Goal: Task Accomplishment & Management: Use online tool/utility

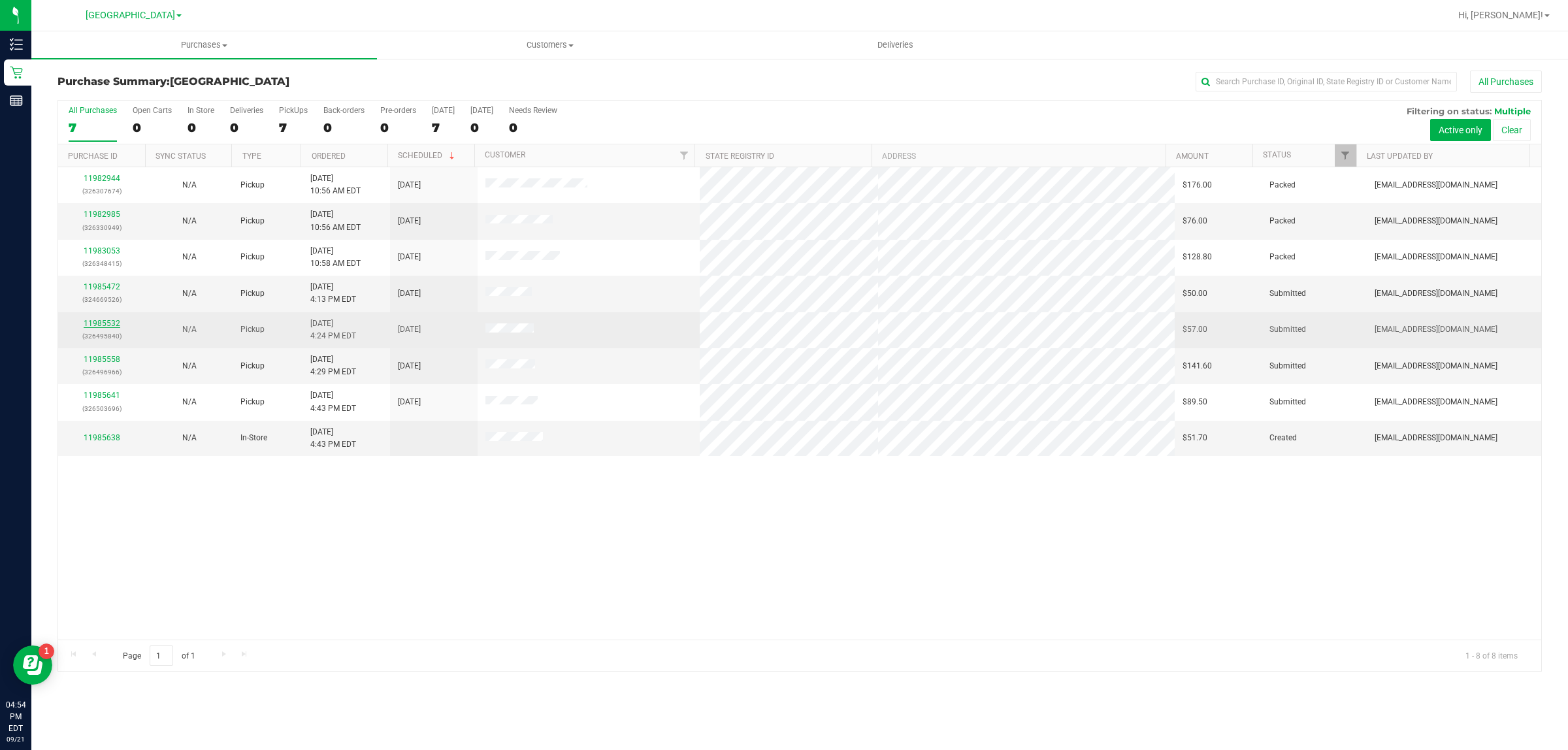
click at [103, 324] on link "11985532" at bounding box center [102, 323] width 37 height 9
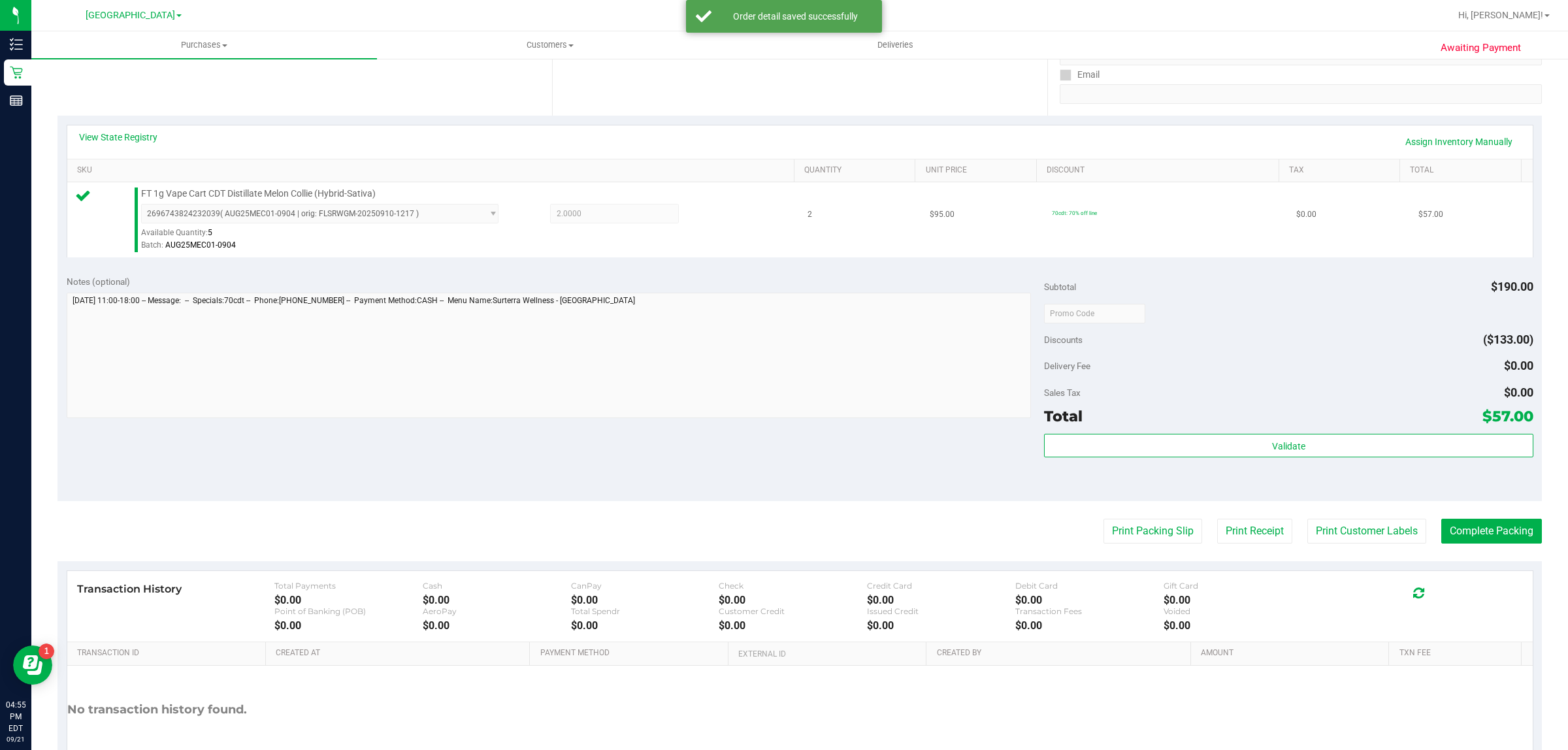
scroll to position [245, 0]
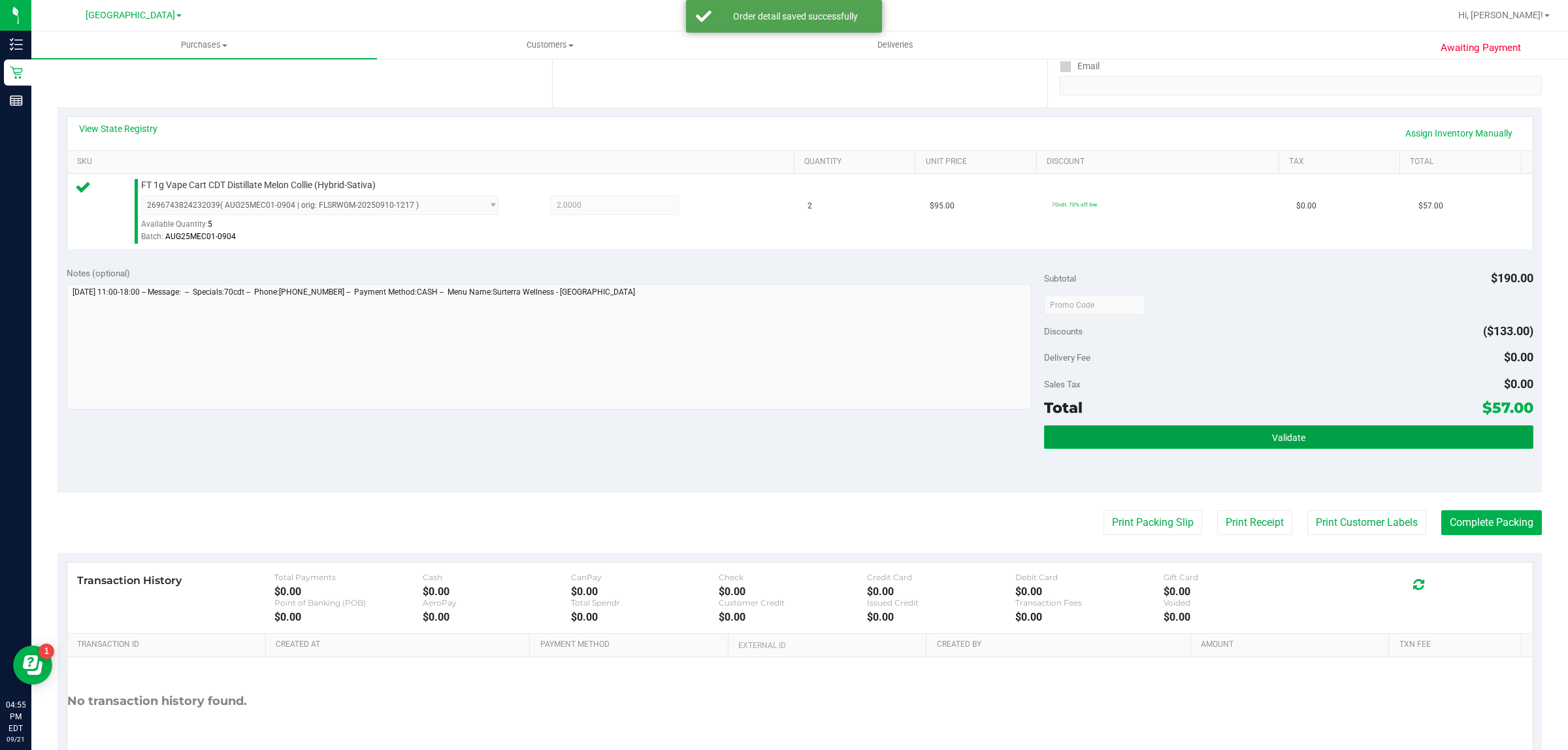
click at [1238, 430] on button "Validate" at bounding box center [1288, 437] width 489 height 24
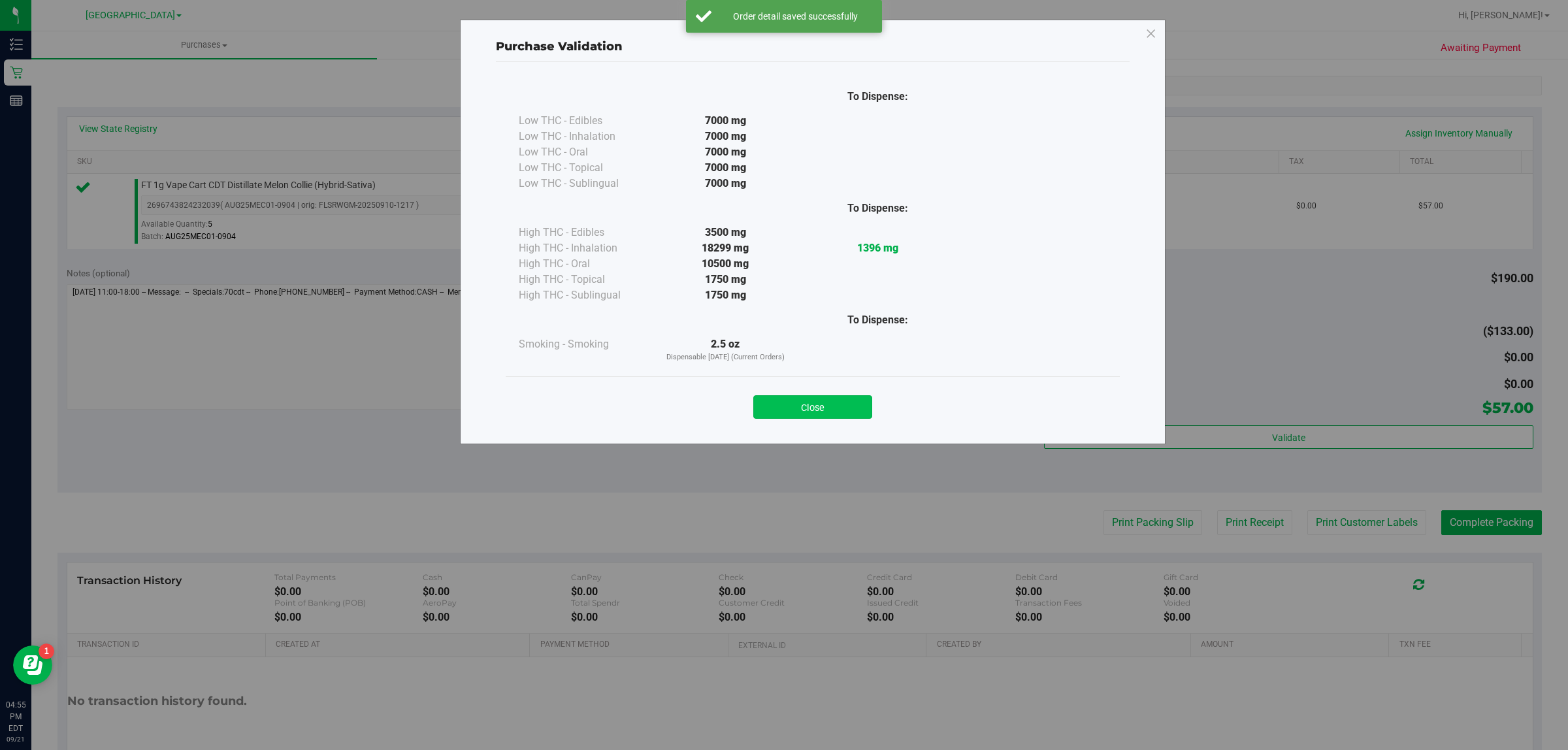
click at [802, 399] on button "Close" at bounding box center [812, 406] width 119 height 24
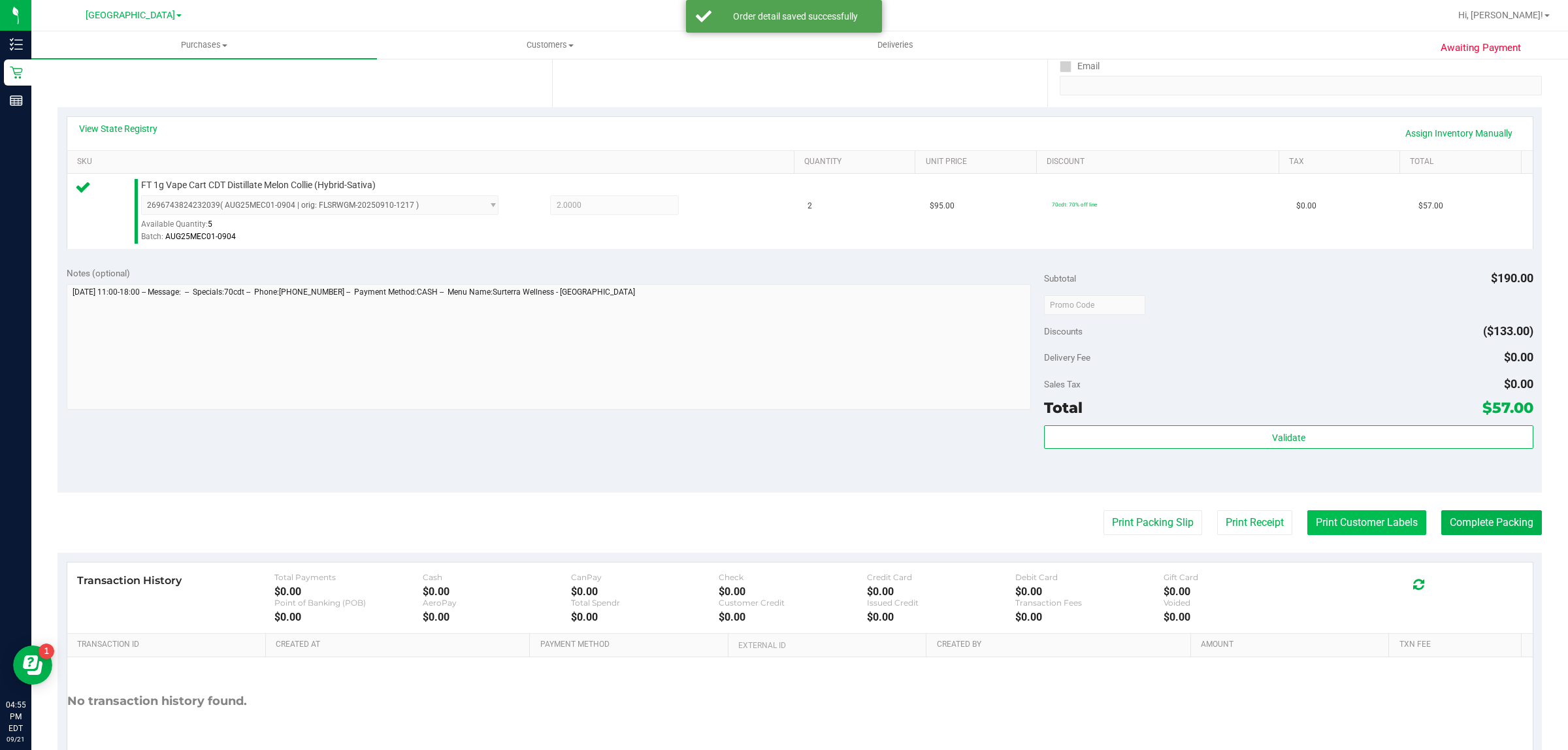
click at [1375, 522] on button "Print Customer Labels" at bounding box center [1366, 522] width 119 height 25
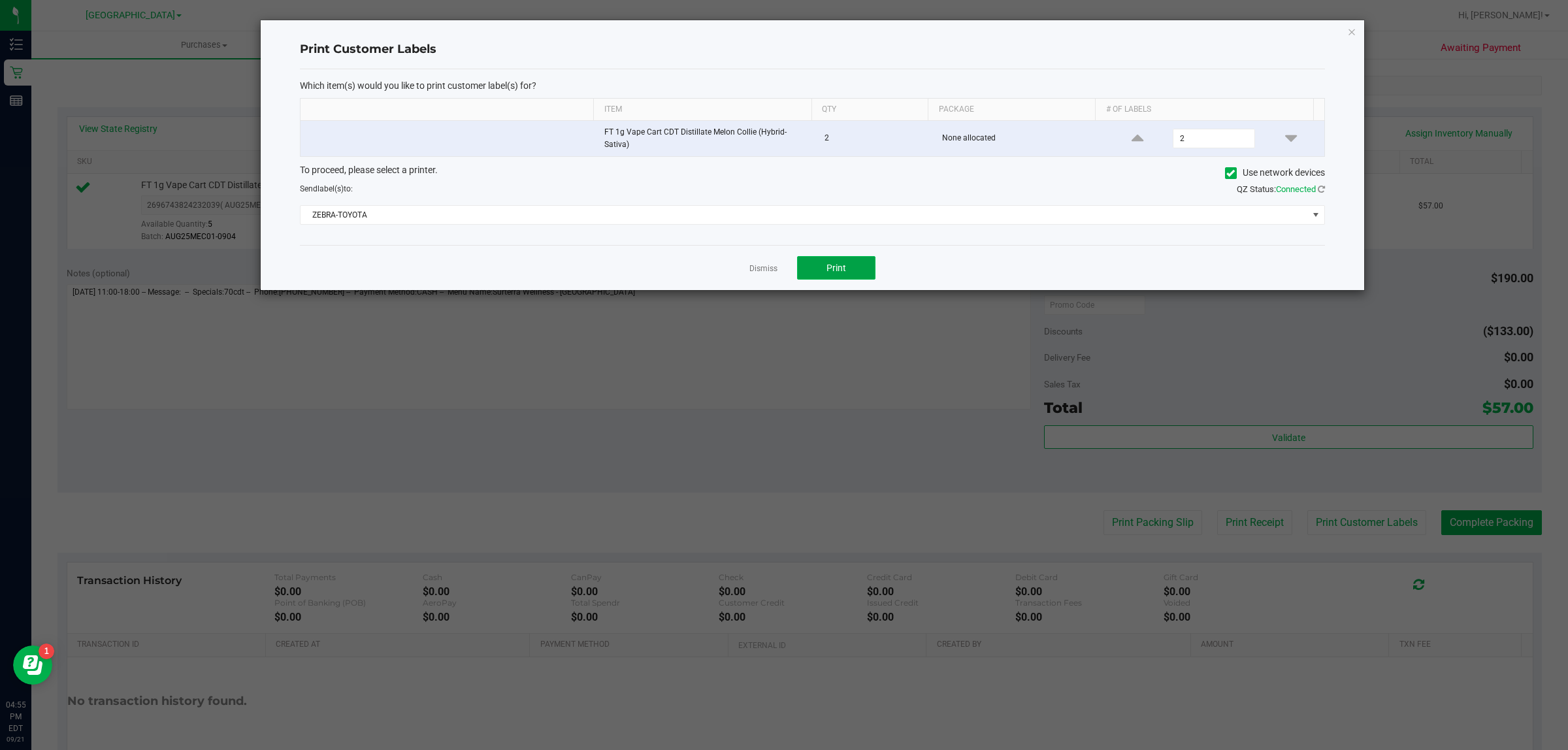
click at [818, 266] on button "Print" at bounding box center [835, 267] width 78 height 24
click at [755, 266] on link "Dismiss" at bounding box center [763, 268] width 28 height 11
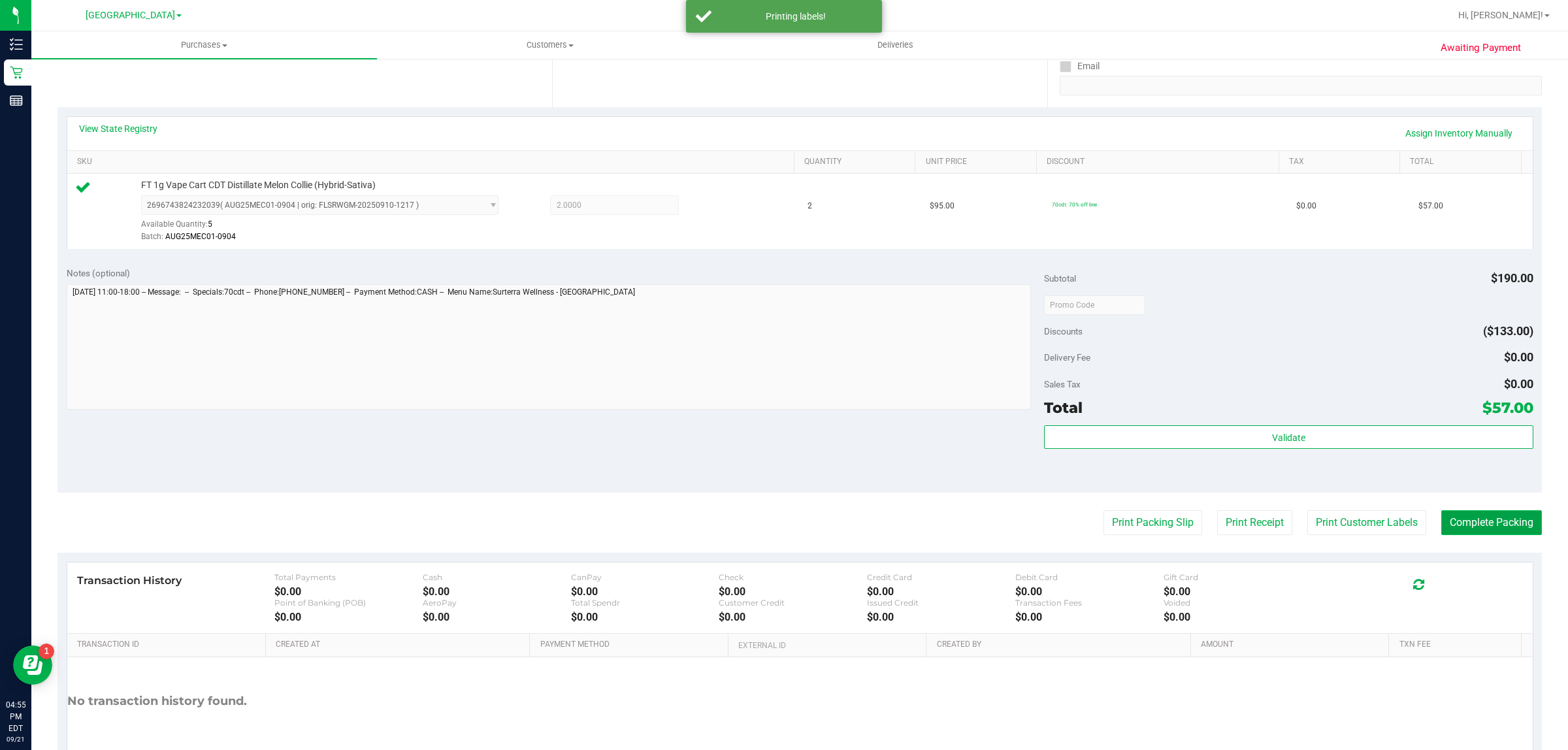
click at [1475, 522] on button "Complete Packing" at bounding box center [1491, 522] width 100 height 25
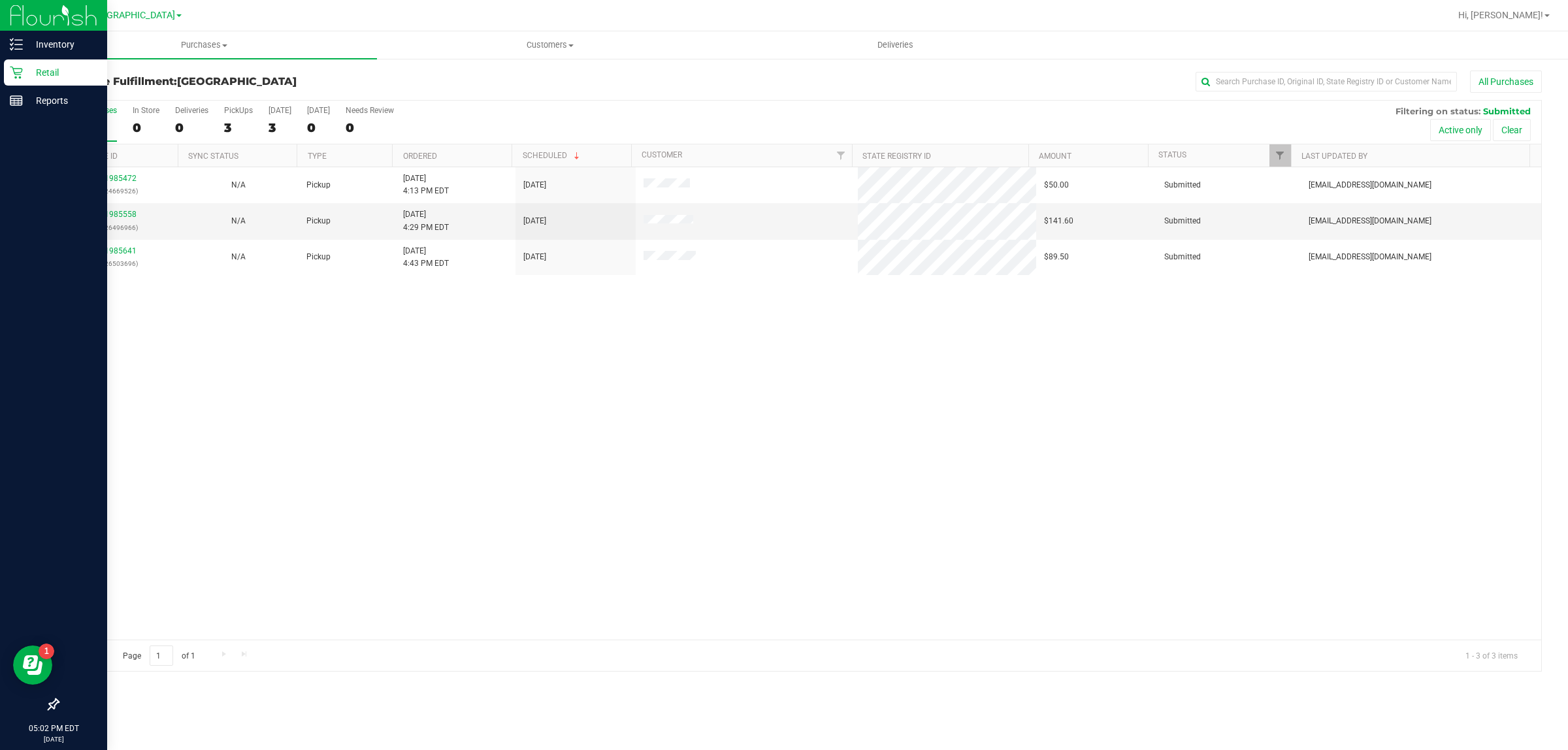
click at [19, 69] on icon at bounding box center [16, 73] width 12 height 12
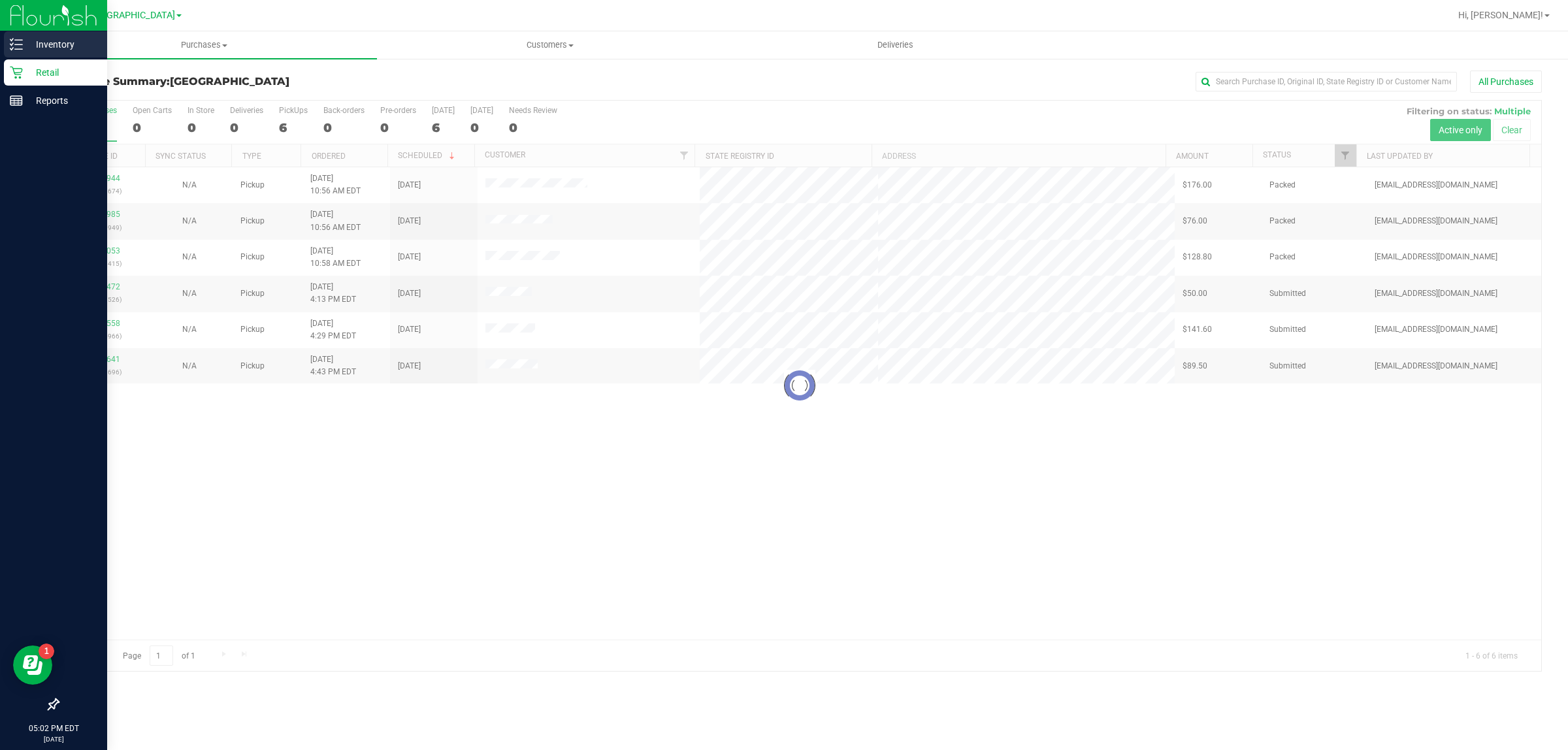
click at [27, 45] on p "Inventory" at bounding box center [62, 45] width 78 height 16
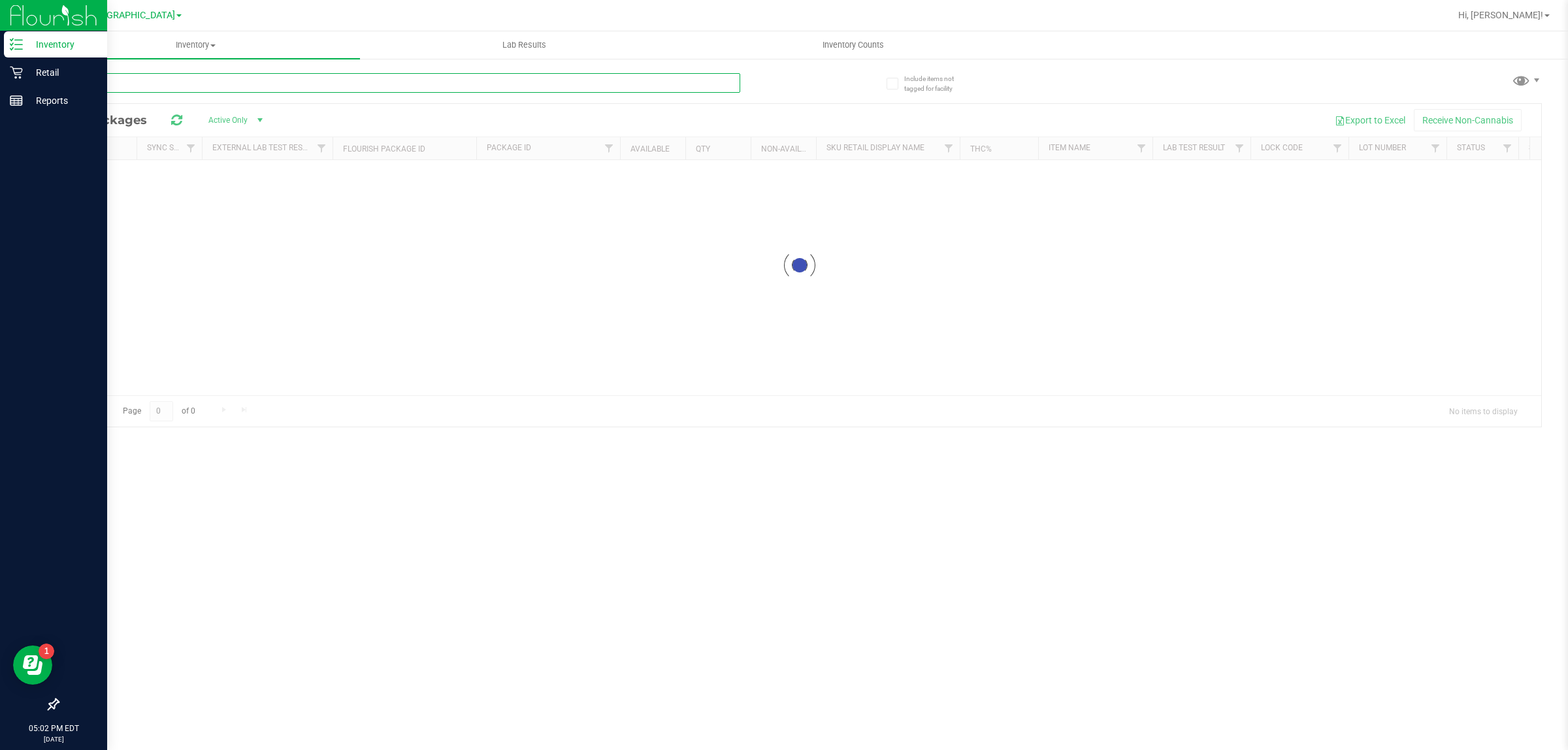
click at [171, 73] on input "text" at bounding box center [398, 83] width 682 height 19
click at [131, 83] on input "PRE ROLL" at bounding box center [398, 83] width 682 height 19
type input "F"
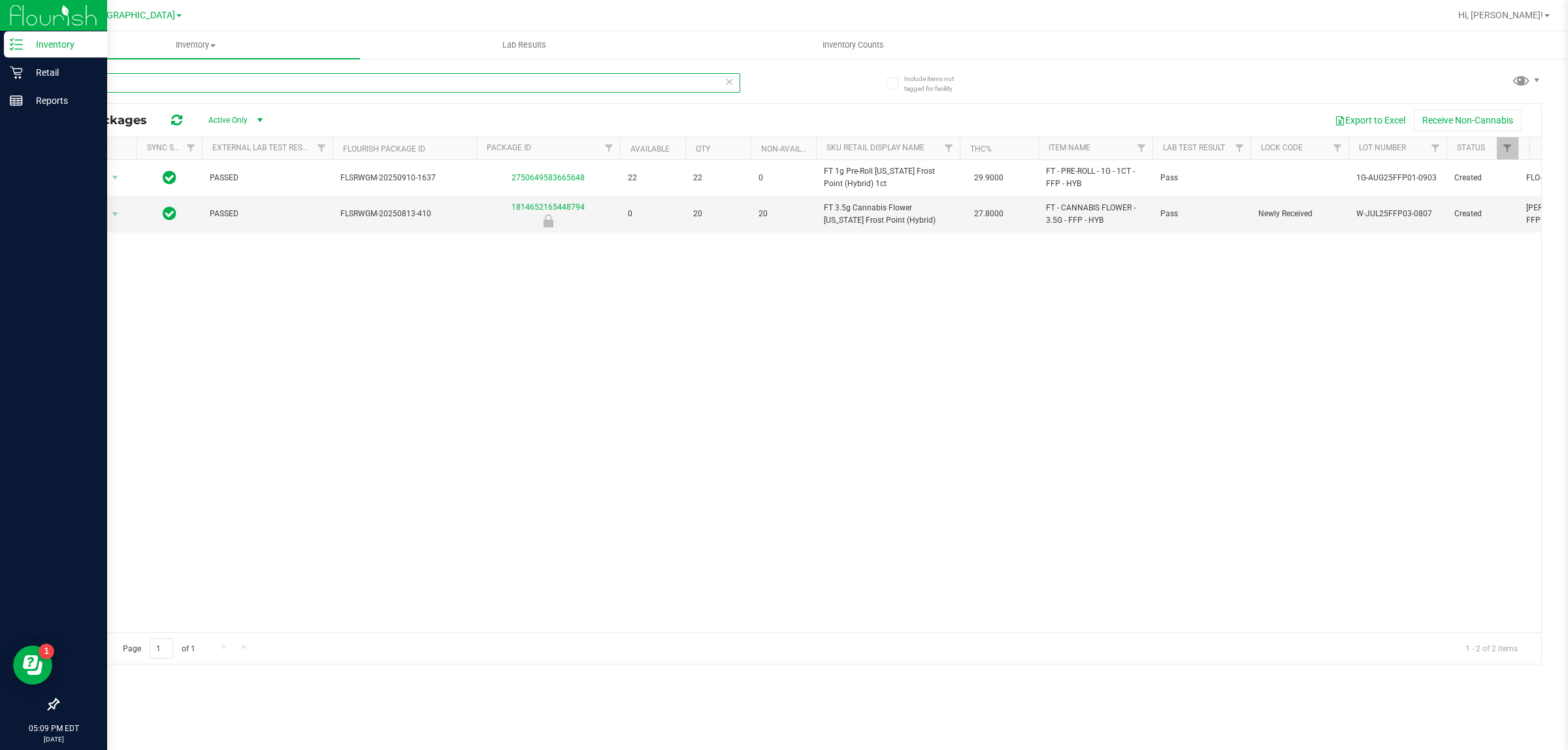
click at [255, 76] on input "FFP" at bounding box center [398, 83] width 682 height 19
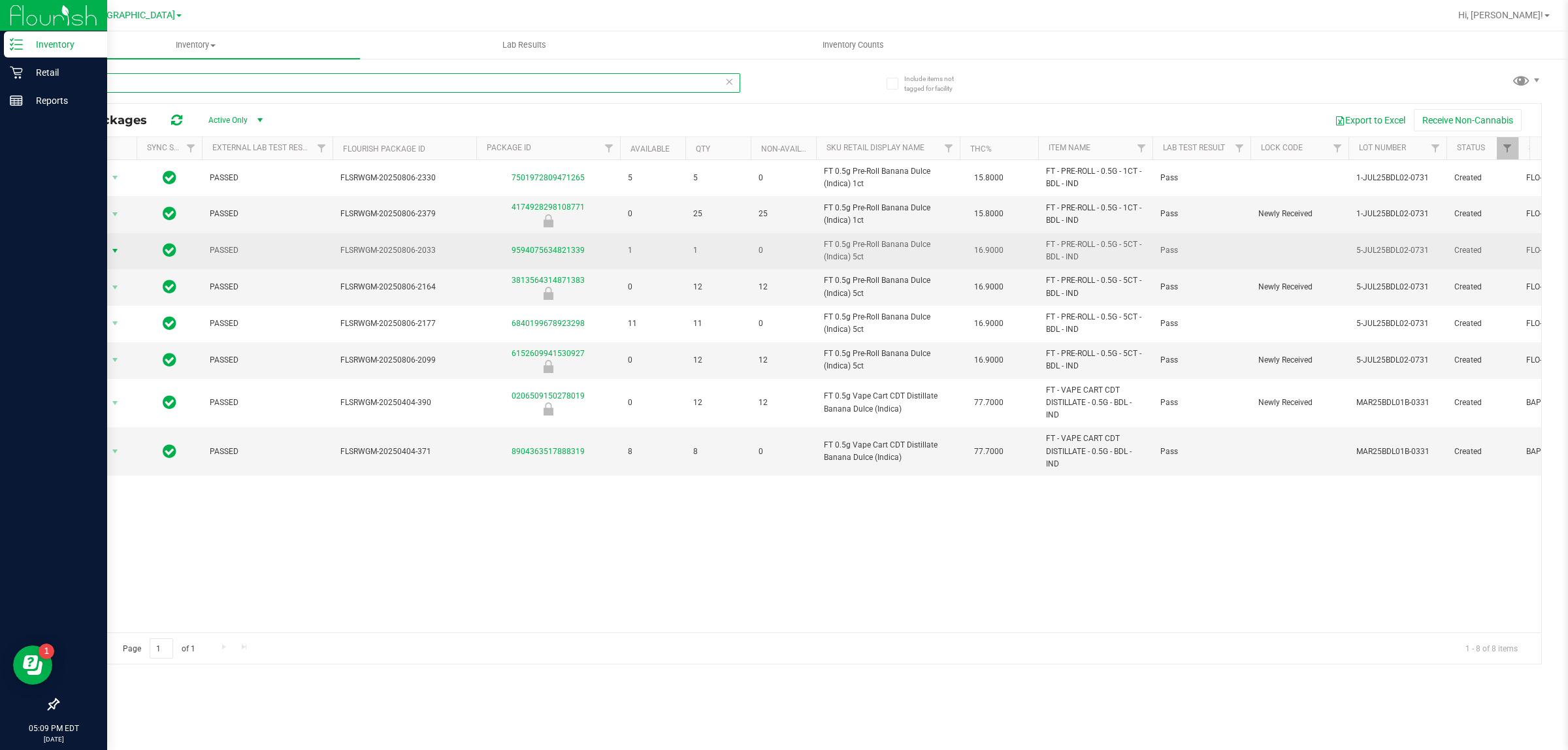
type input "BDL"
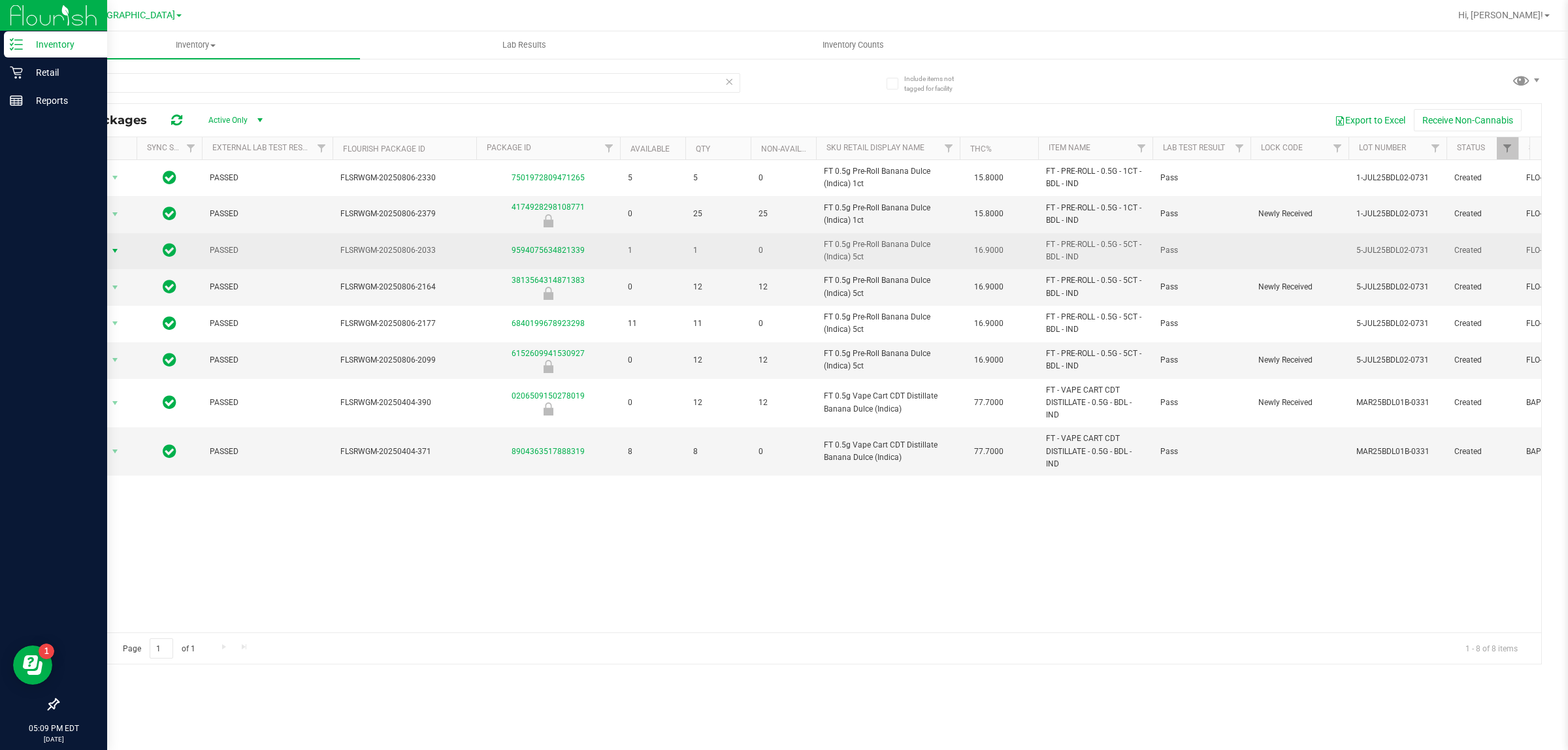
click at [113, 250] on span "select" at bounding box center [115, 251] width 11 height 11
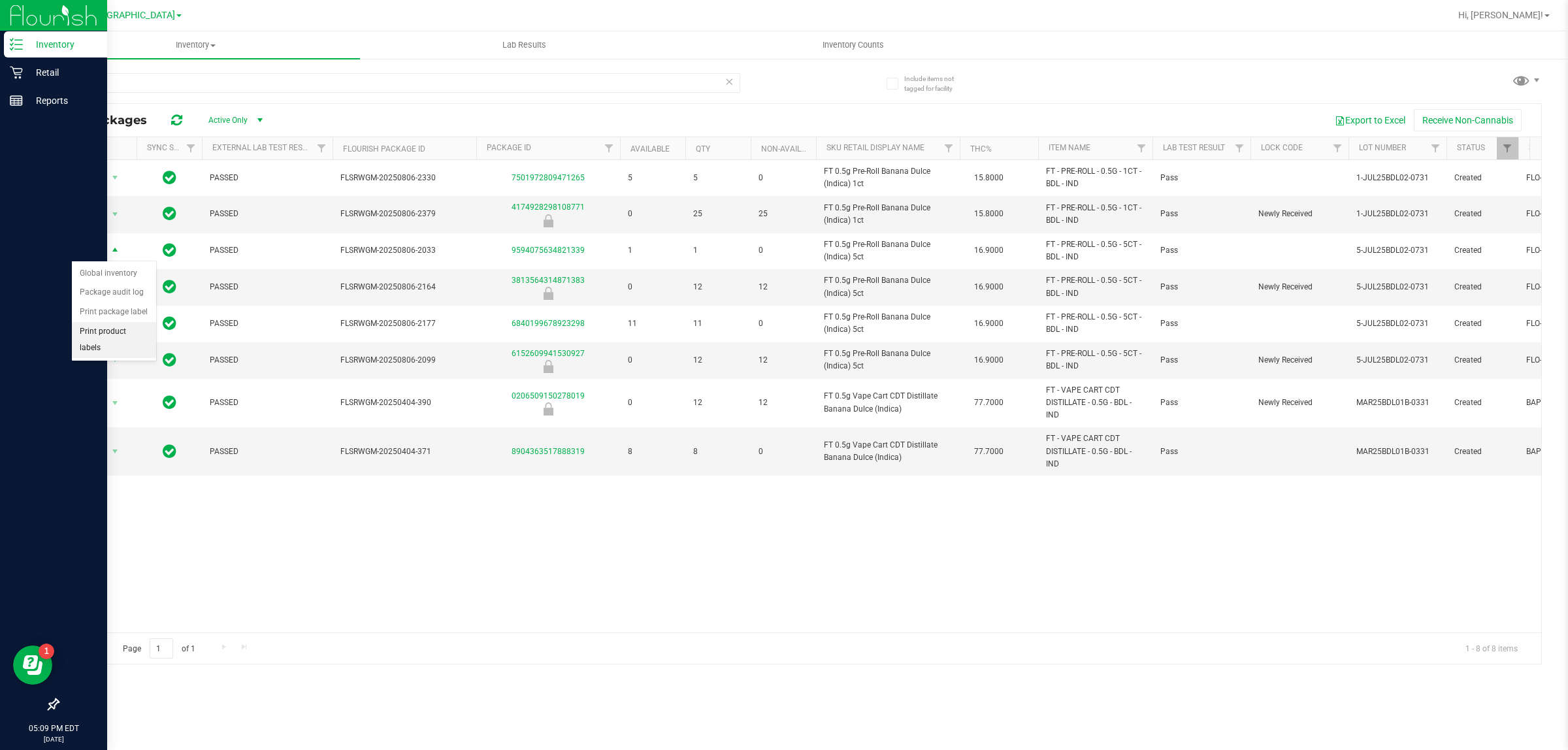
click at [133, 334] on li "Print product labels" at bounding box center [114, 339] width 84 height 36
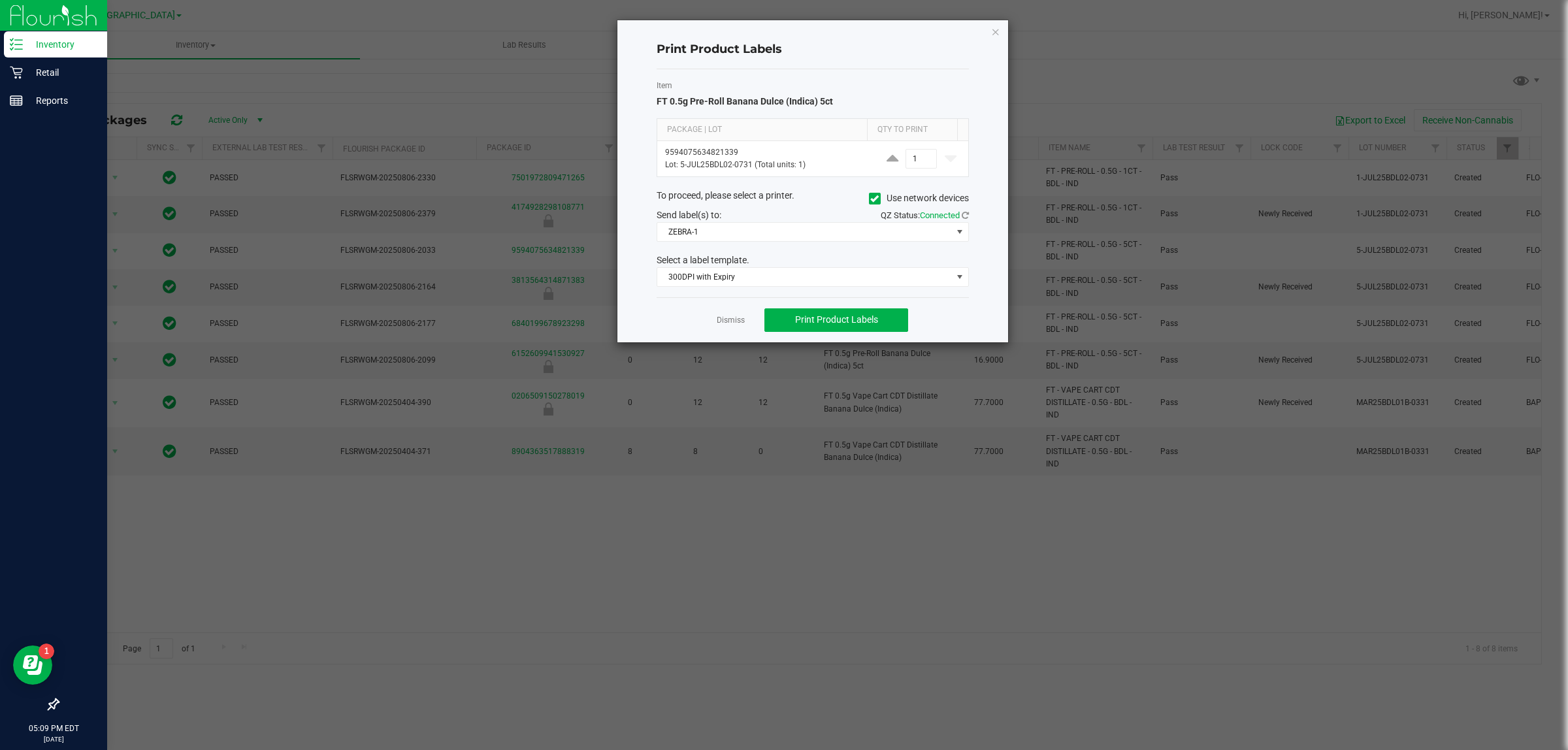
click at [689, 247] on div "Item FT 0.5g Pre-Roll Banana Dulce (Indica) 5ct Package | Lot Qty to Print 9594…" at bounding box center [812, 183] width 312 height 228
click at [694, 242] on span "ZEBRA-1" at bounding box center [812, 232] width 312 height 19
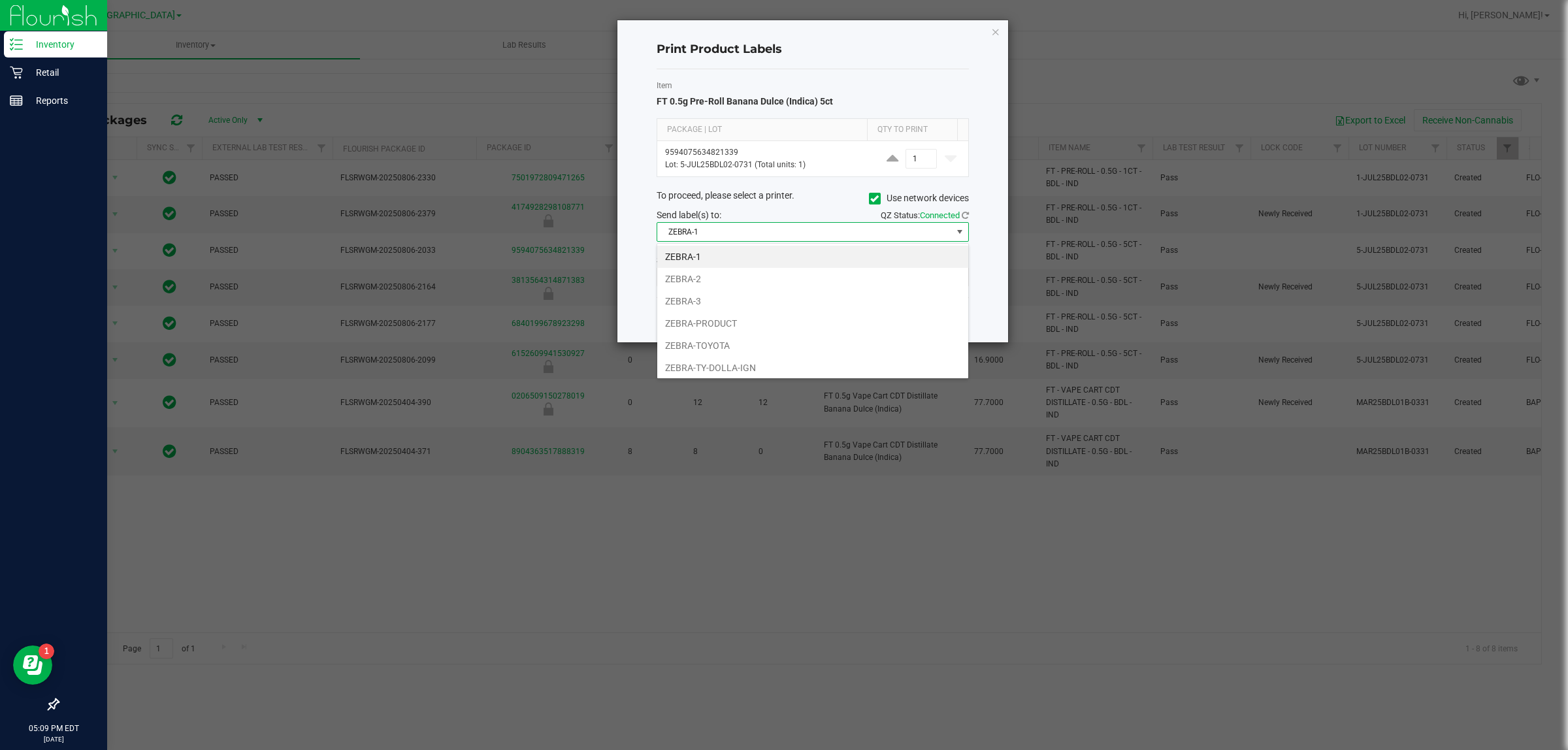
scroll to position [20, 311]
click at [696, 349] on li "ZEBRA-TOYOTA" at bounding box center [813, 345] width 311 height 22
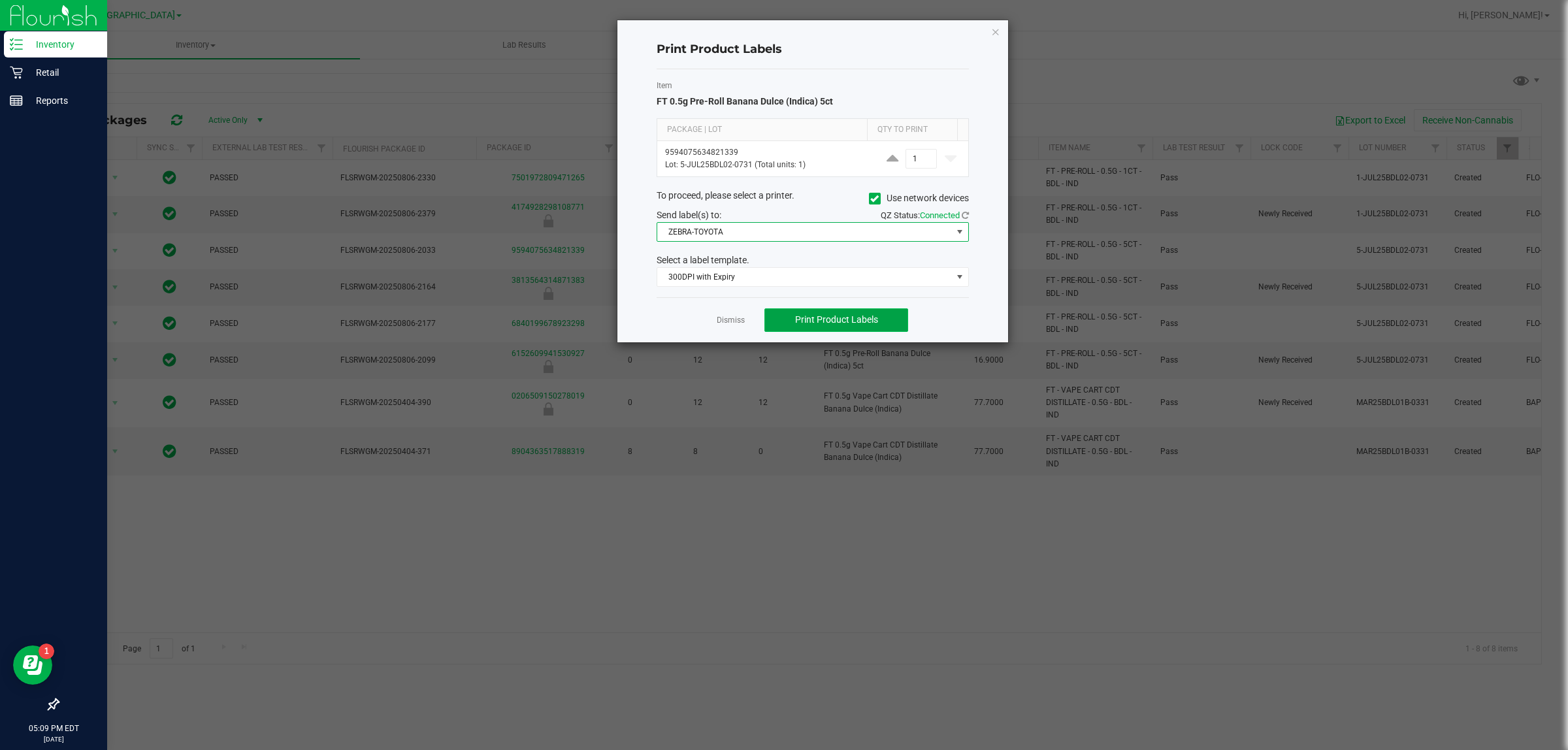
click at [774, 316] on button "Print Product Labels" at bounding box center [835, 320] width 143 height 24
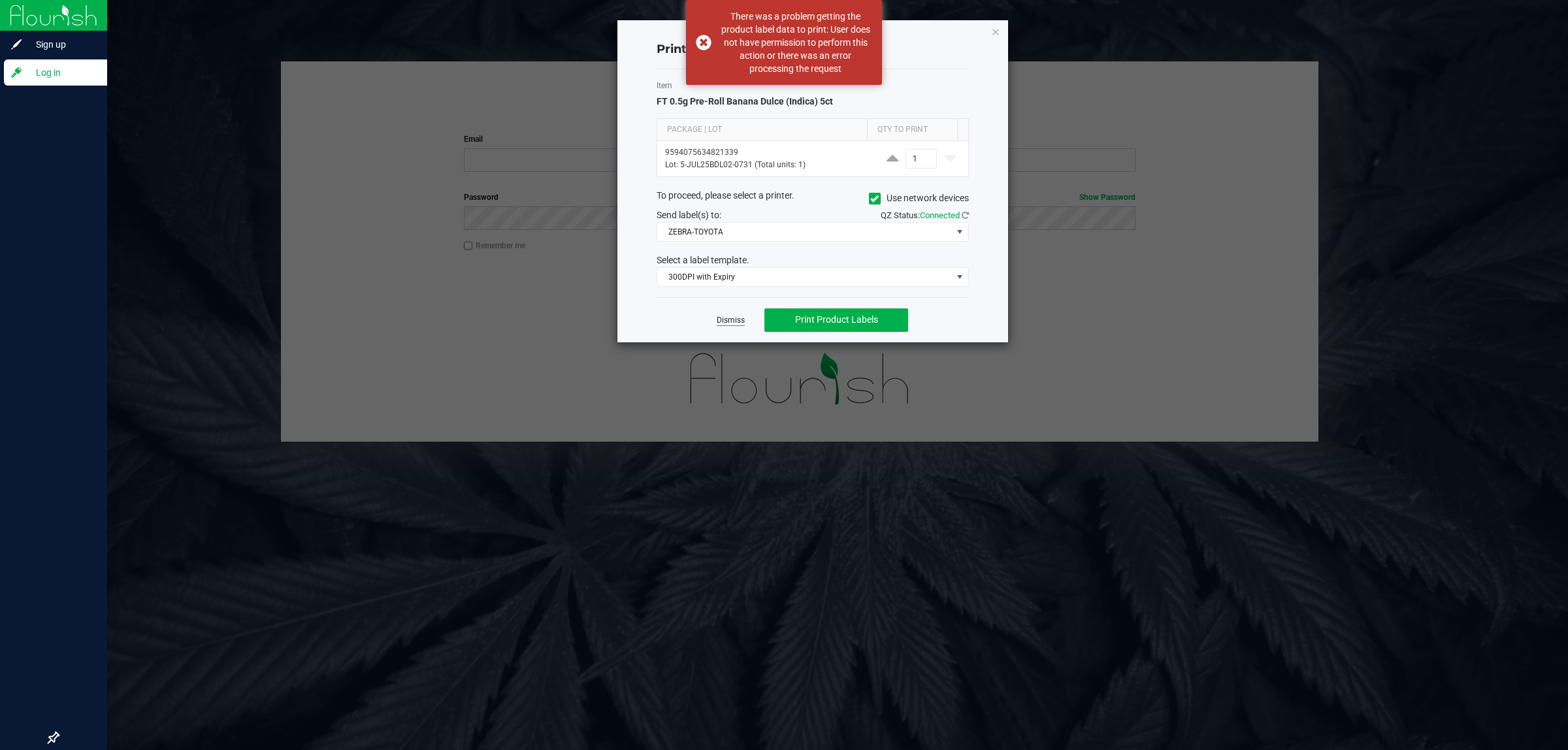
click at [732, 320] on link "Dismiss" at bounding box center [731, 320] width 28 height 11
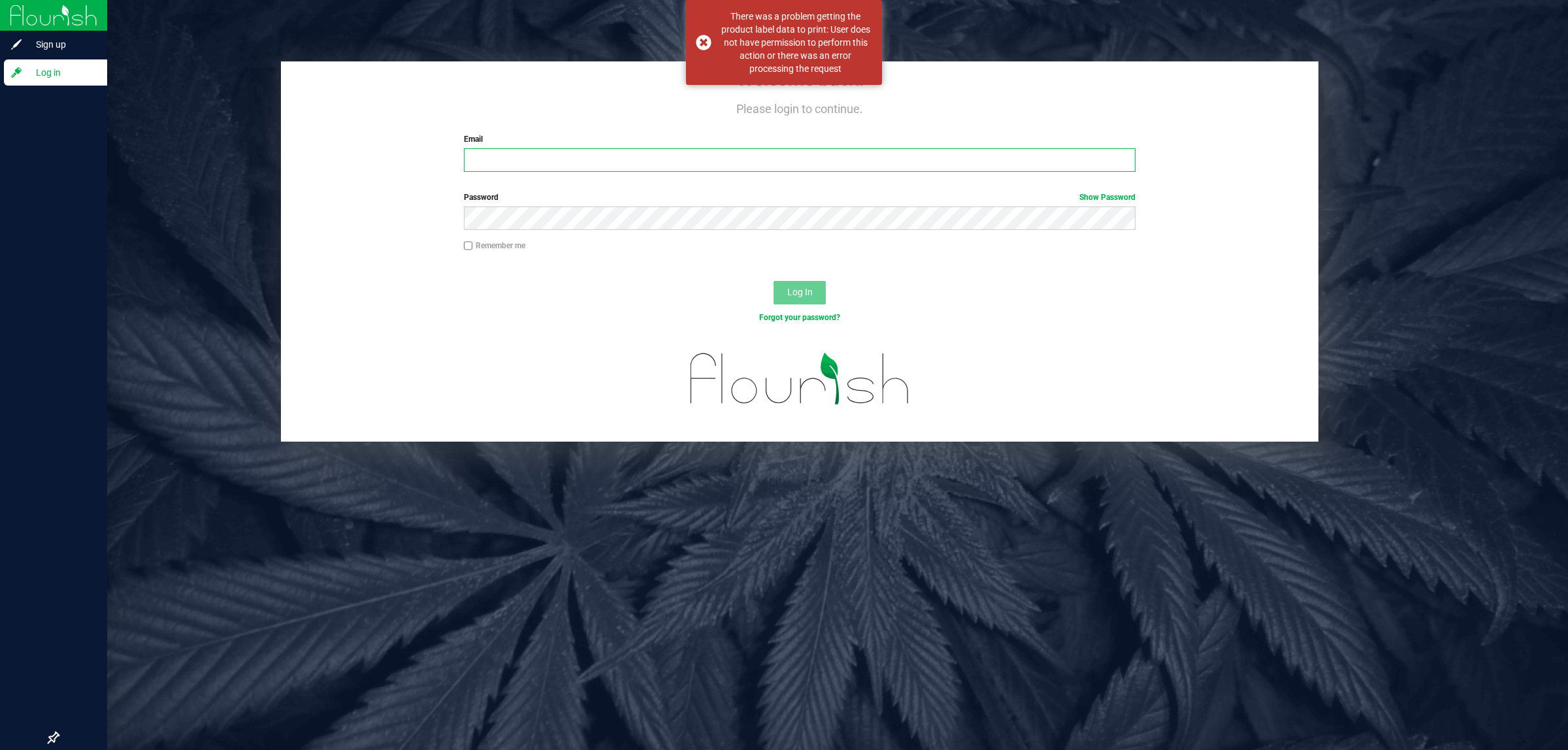
click at [718, 162] on input "Email" at bounding box center [799, 160] width 672 height 24
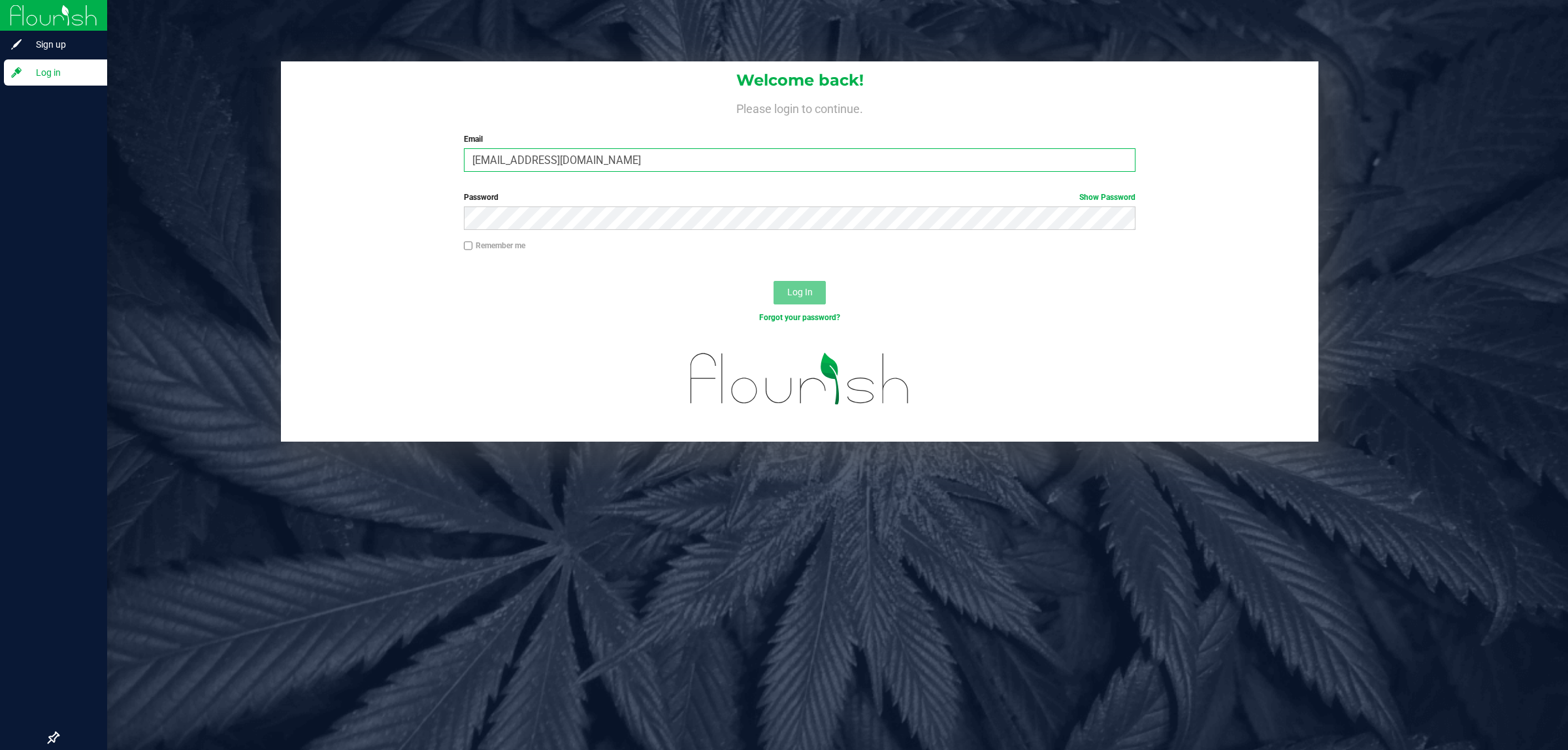
type input "[EMAIL_ADDRESS][DOMAIN_NAME]"
click at [1118, 193] on link "Show Password" at bounding box center [1107, 197] width 56 height 9
click at [813, 282] on button "Log In" at bounding box center [799, 292] width 52 height 24
click at [773, 280] on button "Log In" at bounding box center [799, 292] width 52 height 24
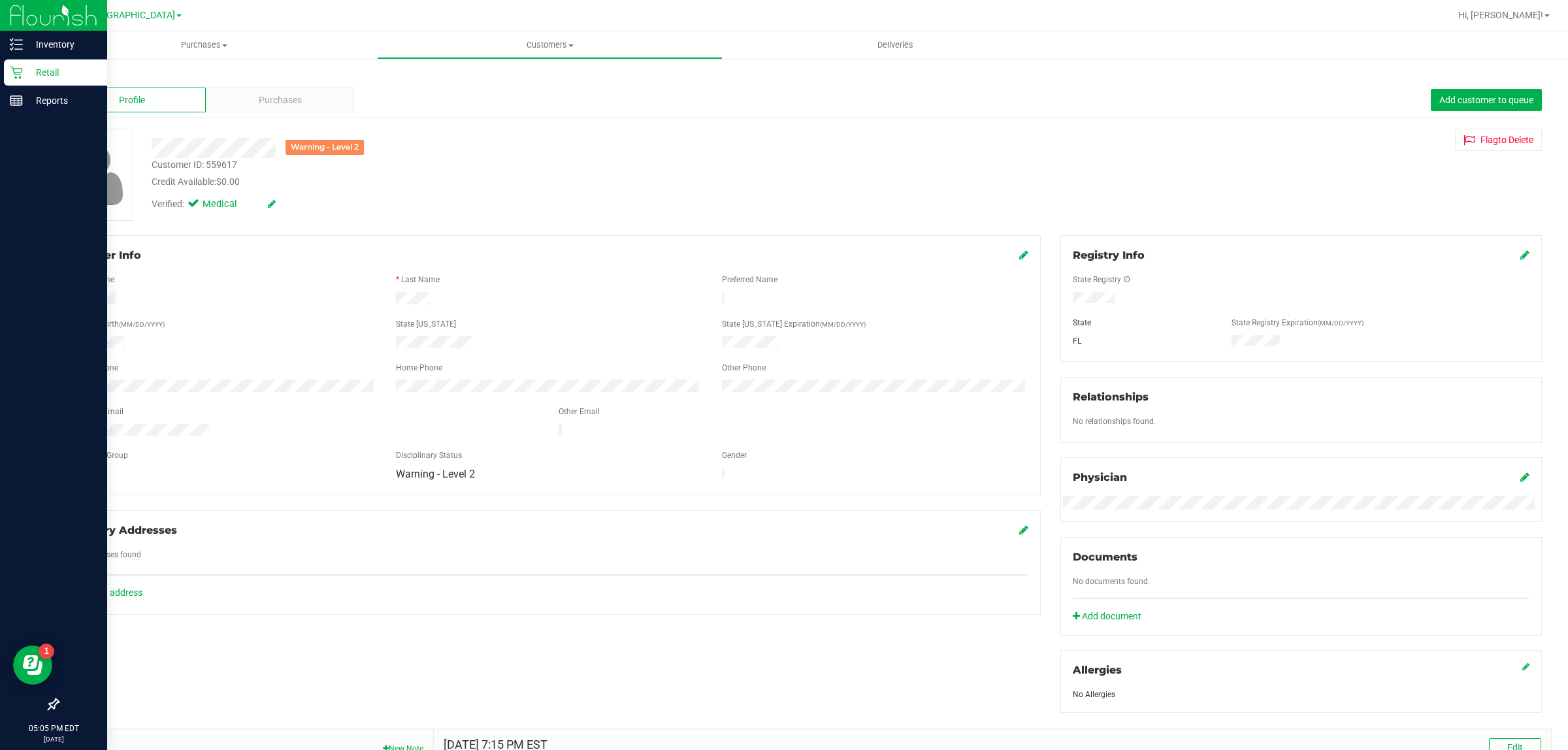
click at [69, 69] on p "Retail" at bounding box center [62, 73] width 78 height 16
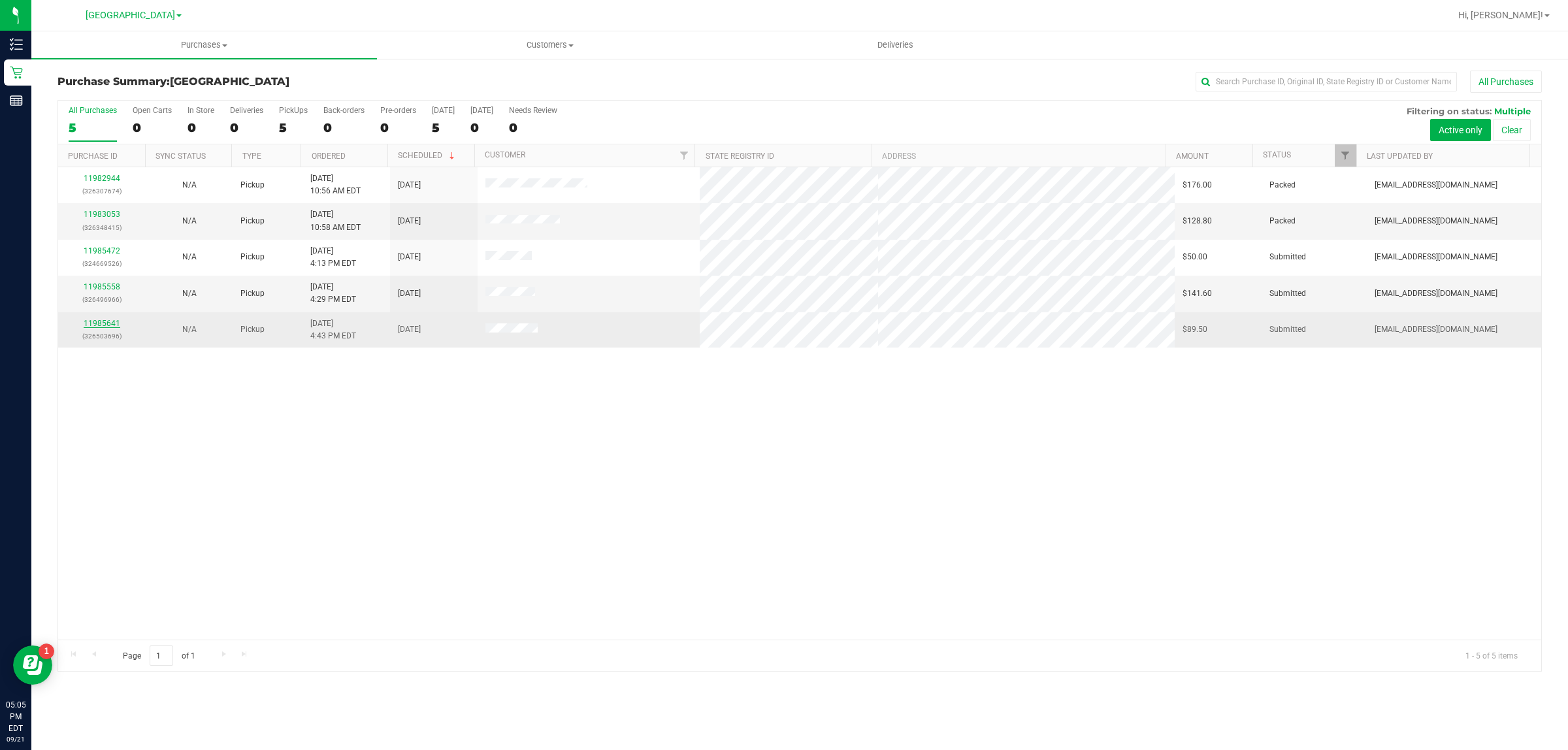
click at [105, 324] on link "11985641" at bounding box center [102, 323] width 37 height 9
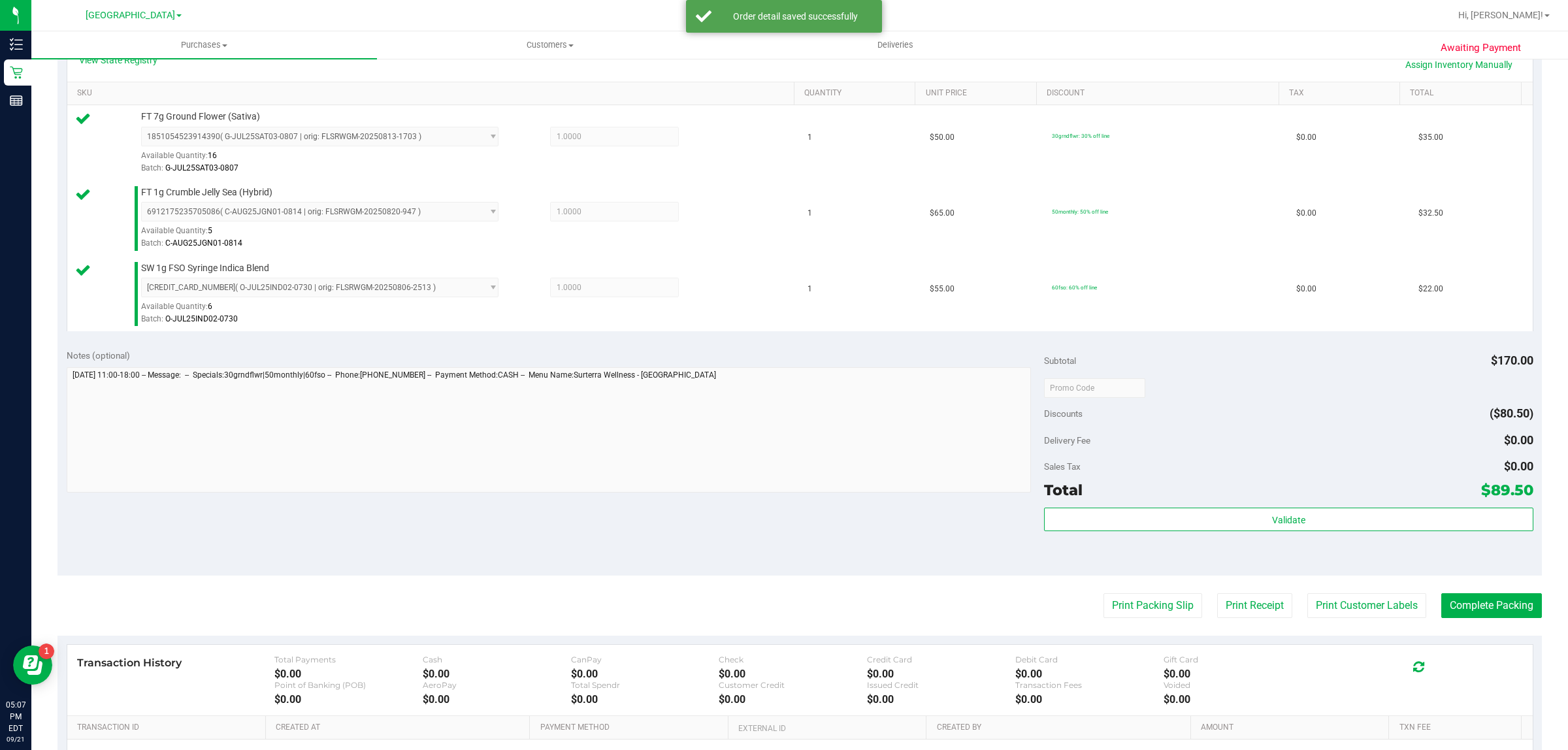
scroll to position [326, 0]
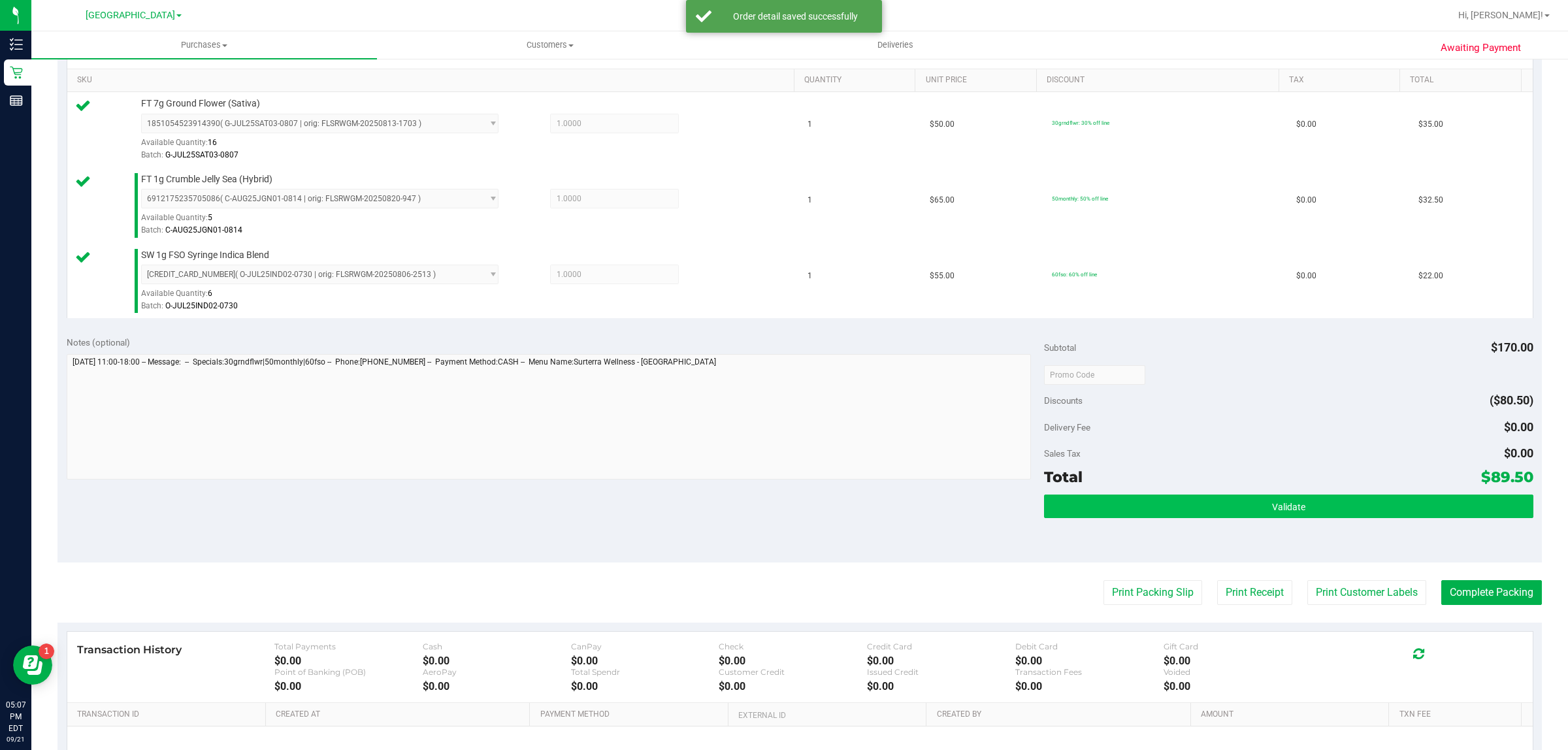
click at [1303, 523] on div "Validate" at bounding box center [1288, 523] width 489 height 59
click at [1305, 516] on button "Validate" at bounding box center [1288, 506] width 489 height 24
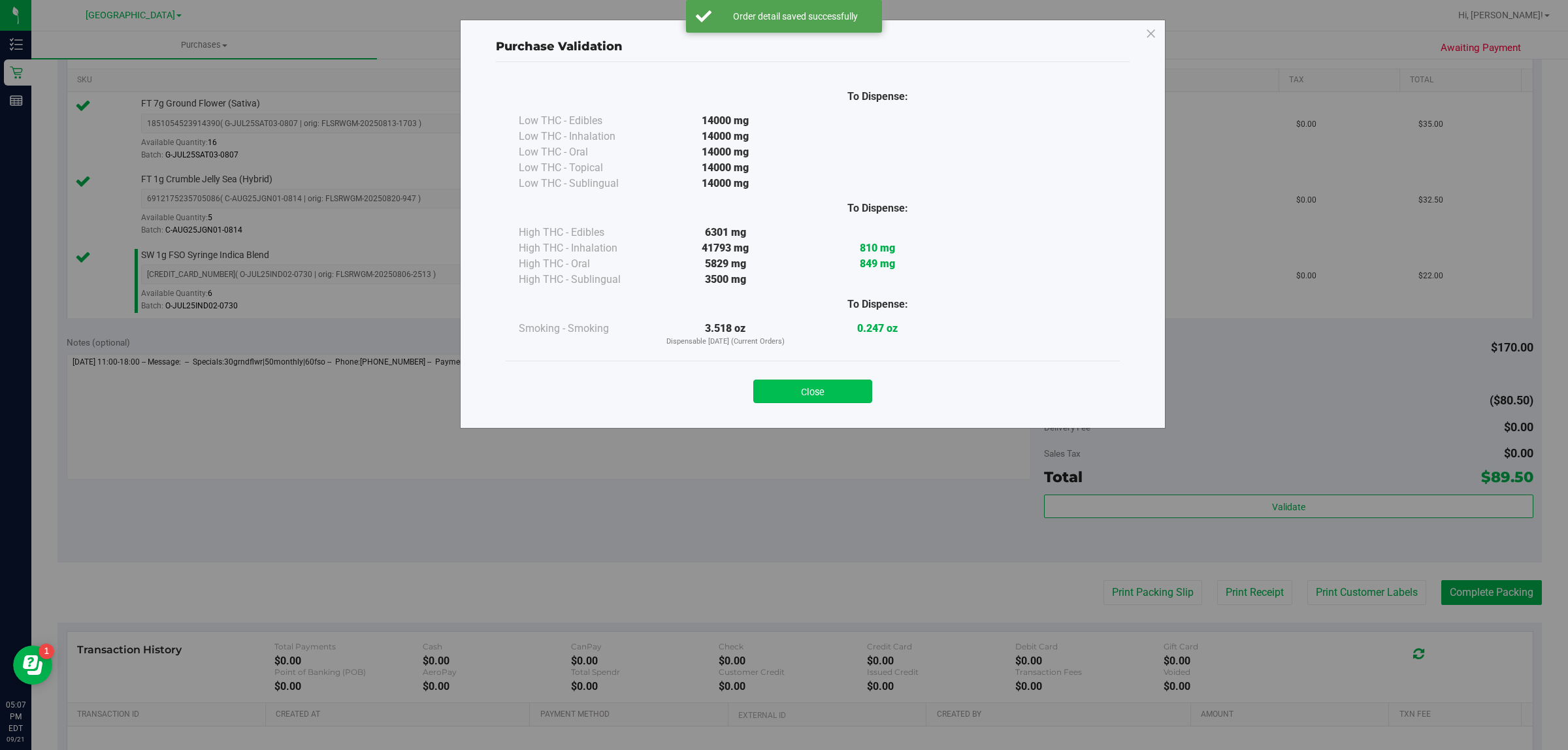
click at [839, 395] on button "Close" at bounding box center [812, 391] width 119 height 24
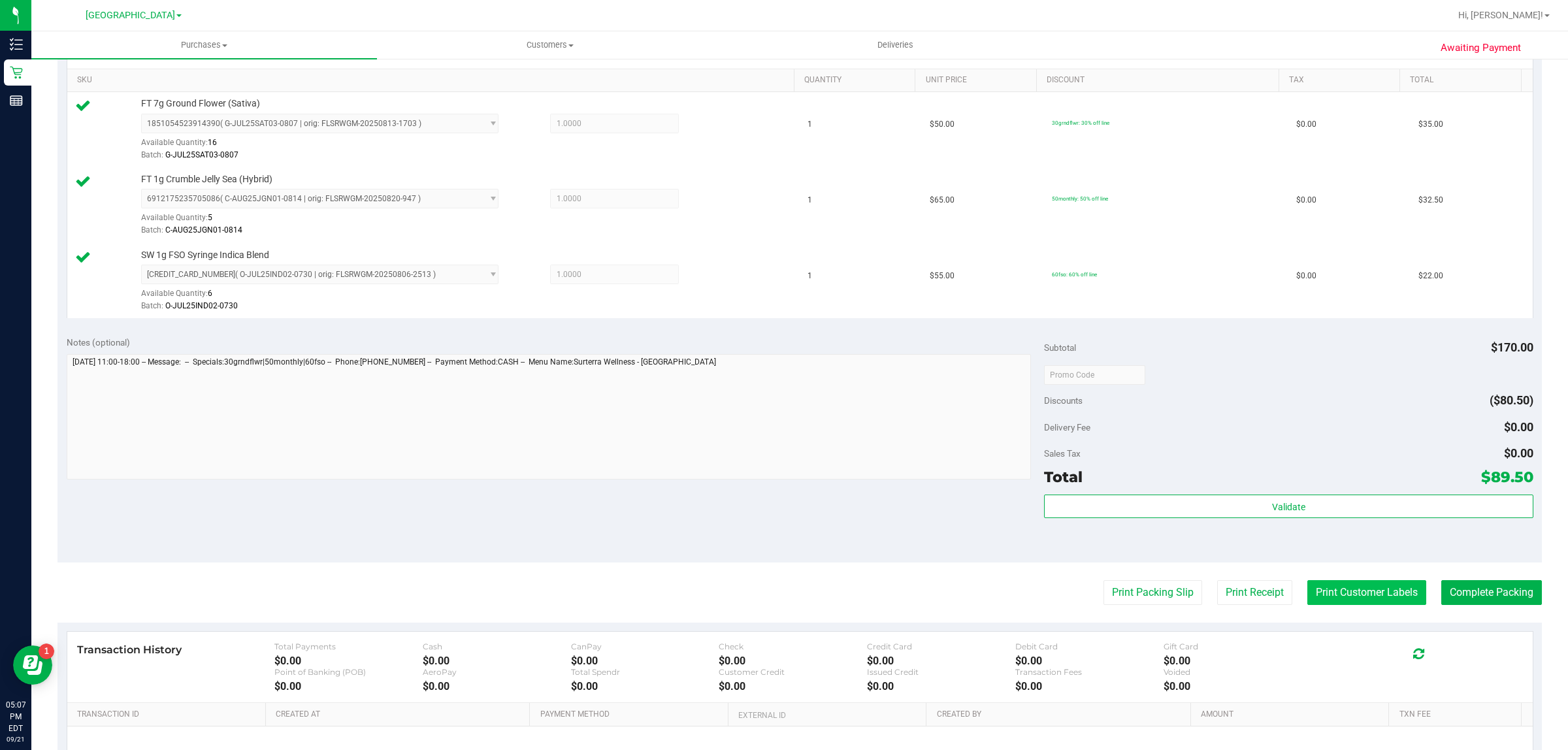
click at [1362, 595] on button "Print Customer Labels" at bounding box center [1366, 593] width 119 height 25
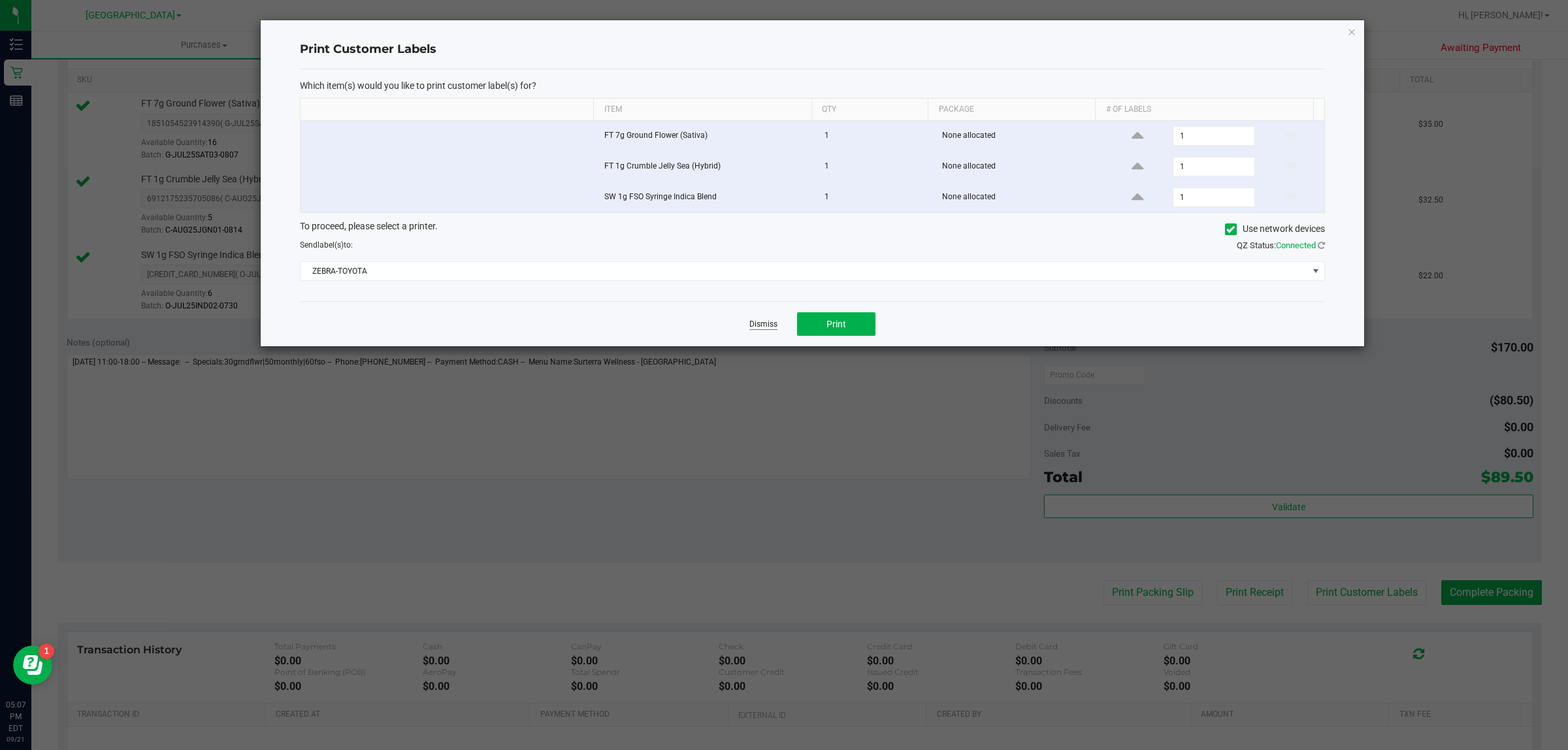
click at [761, 321] on link "Dismiss" at bounding box center [763, 324] width 28 height 11
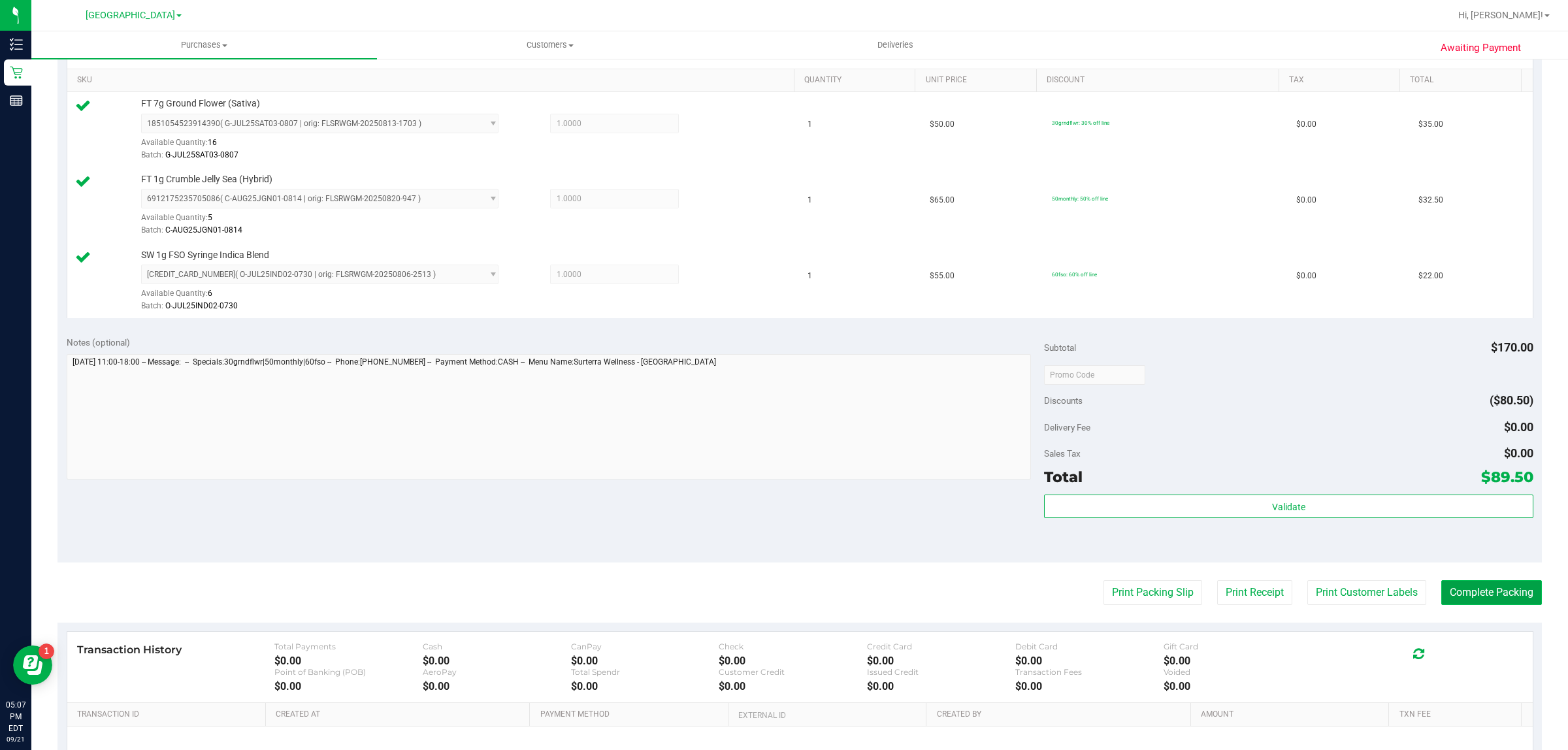
click at [1490, 601] on button "Complete Packing" at bounding box center [1491, 593] width 100 height 25
